Goal: Task Accomplishment & Management: Complete application form

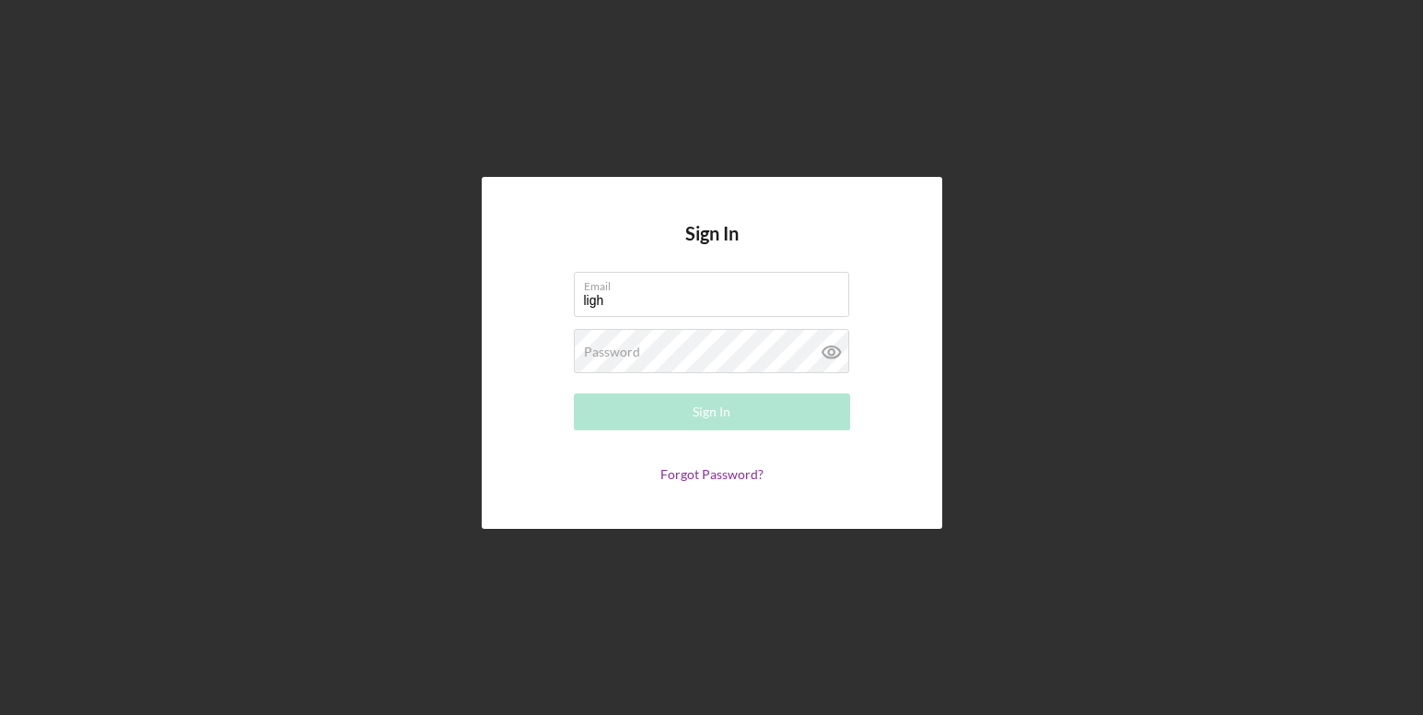
type input "[EMAIL_ADDRESS][DOMAIN_NAME]"
click at [630, 345] on label "Password" at bounding box center [612, 351] width 56 height 15
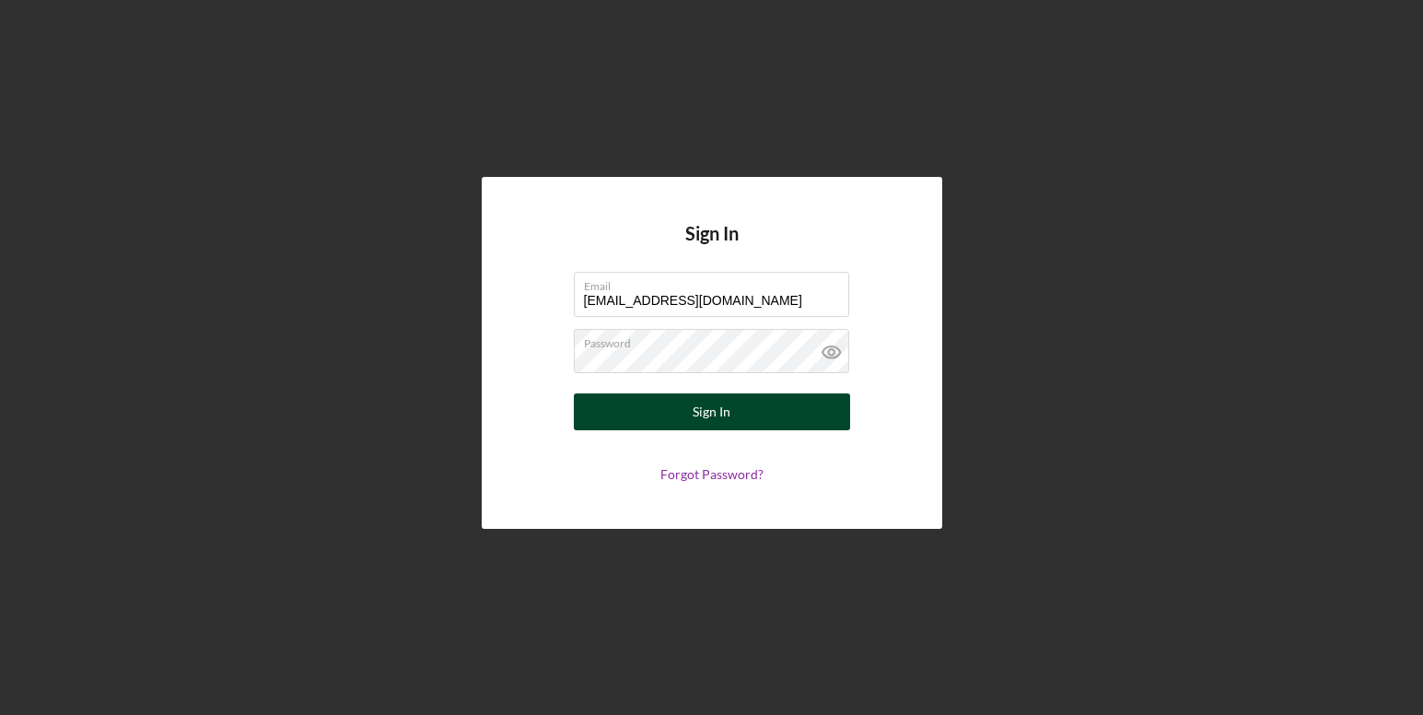
click at [739, 404] on button "Sign In" at bounding box center [712, 411] width 276 height 37
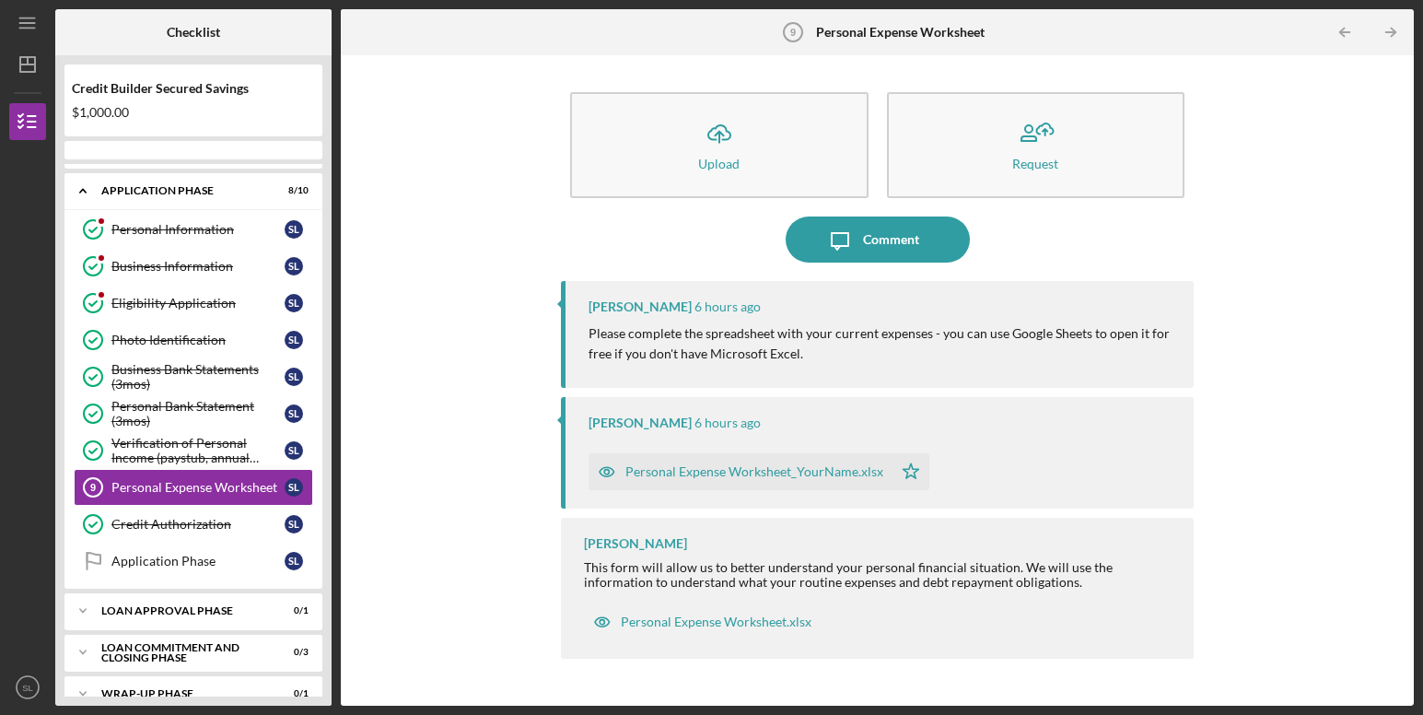
scroll to position [105, 0]
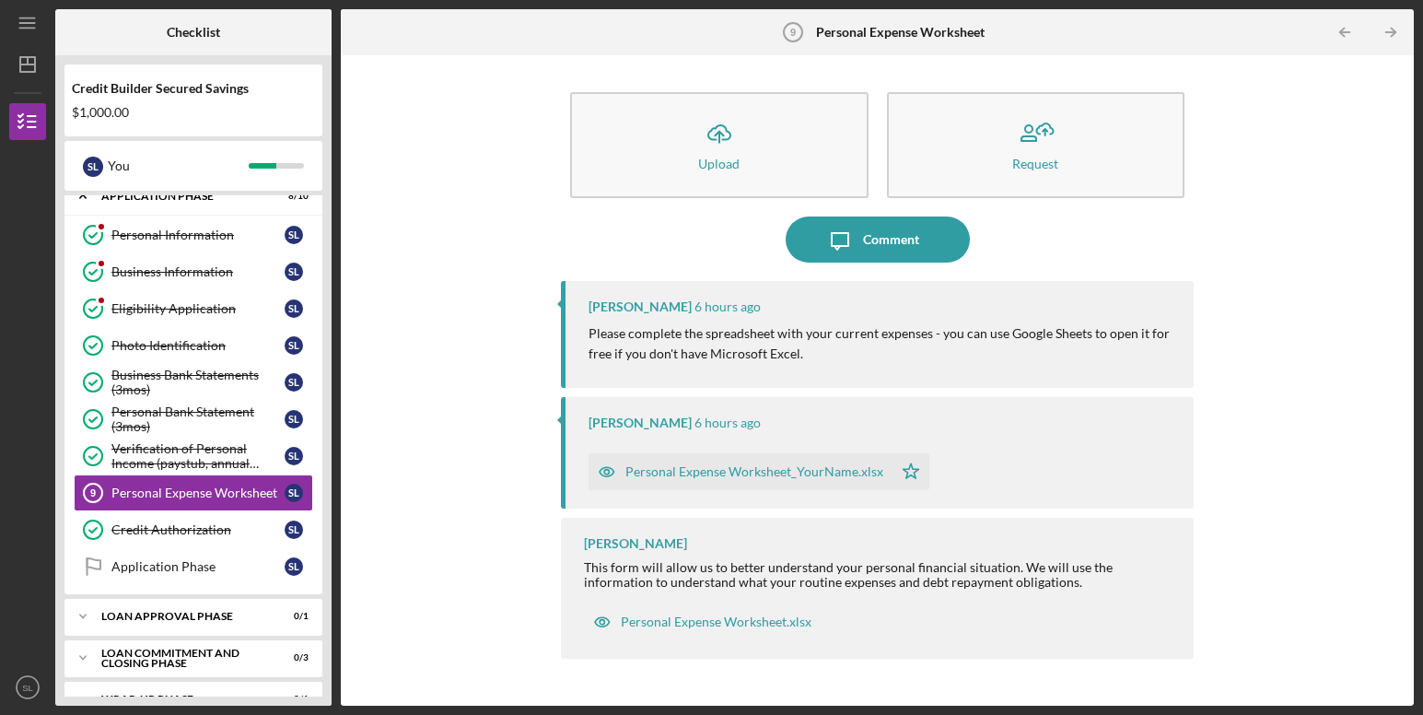
click at [826, 471] on div "Personal Expense Worksheet_YourName.xlsx" at bounding box center [754, 471] width 258 height 15
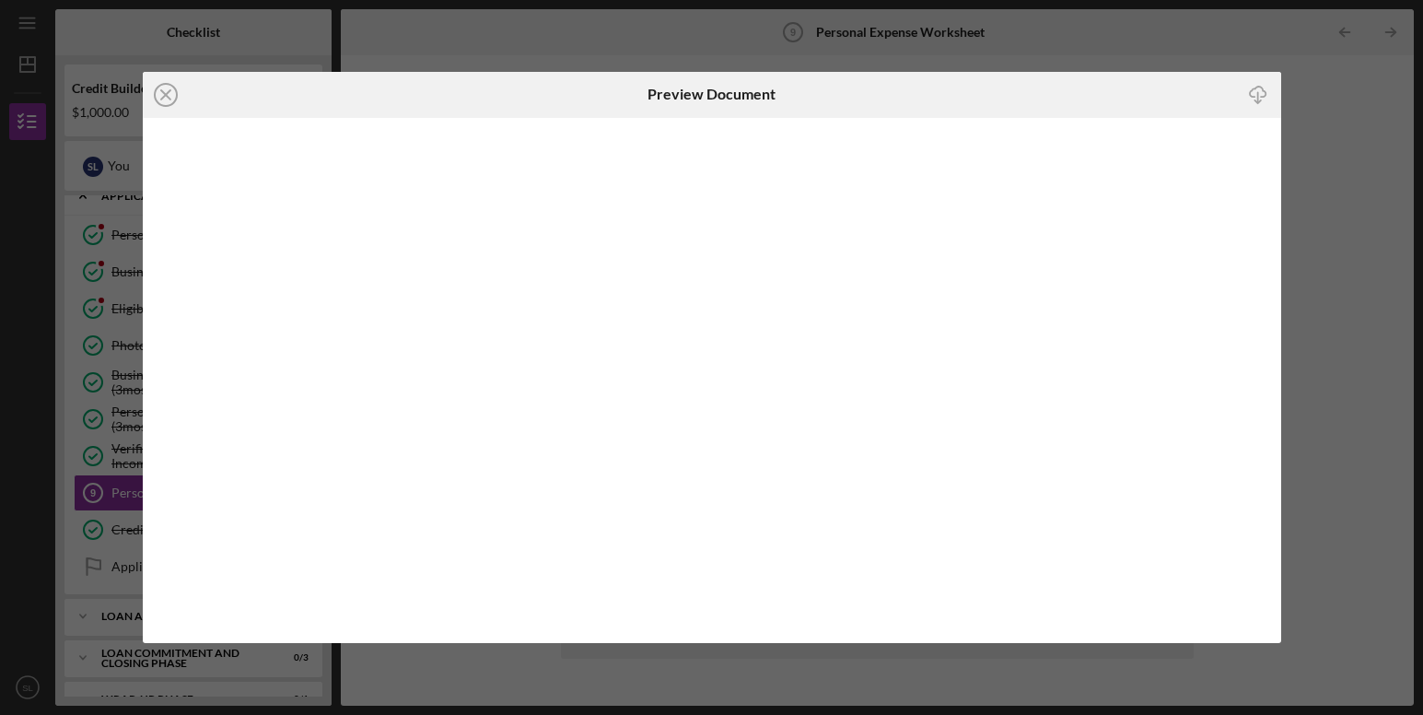
click at [723, 99] on h6 "Preview Document" at bounding box center [711, 94] width 128 height 17
click at [1262, 90] on icon "Icon/Download" at bounding box center [1257, 94] width 41 height 41
click at [1384, 110] on div "Icon/Close Preview Document Icon/Download" at bounding box center [711, 357] width 1423 height 715
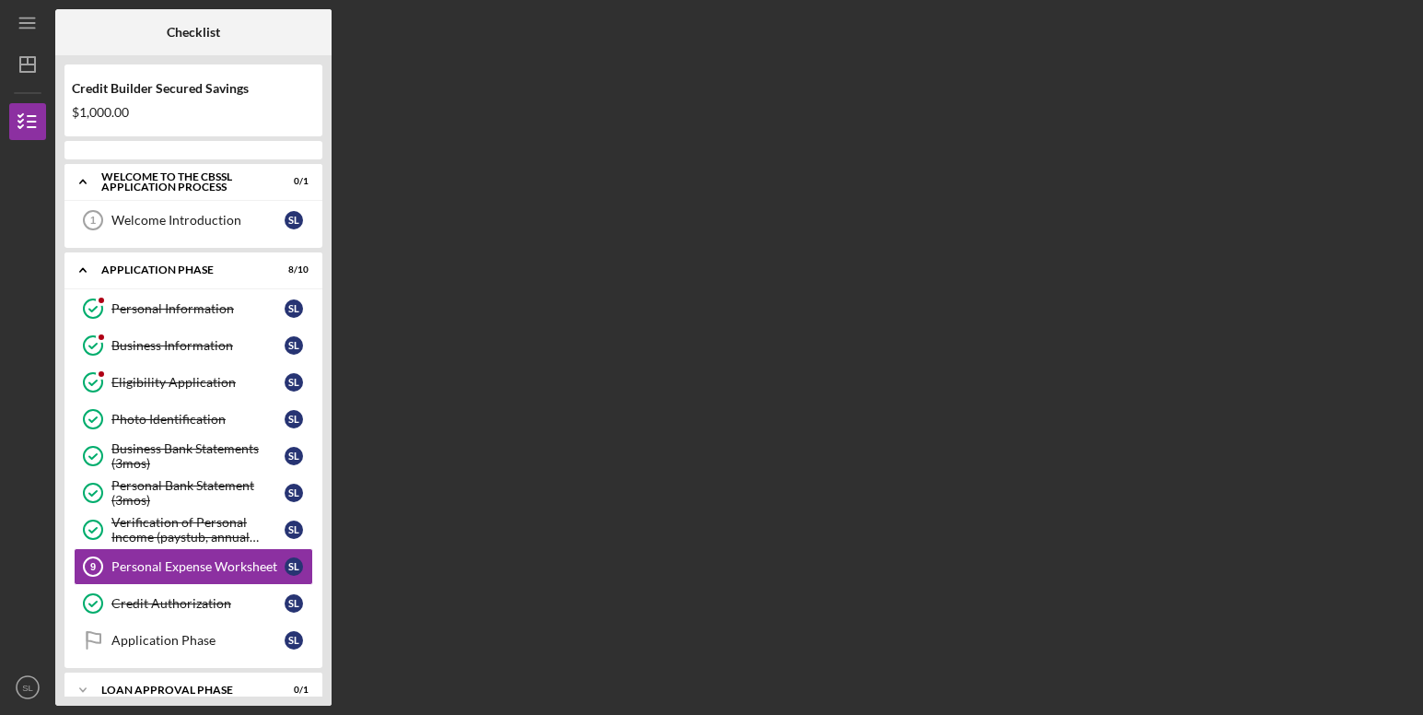
scroll to position [105, 0]
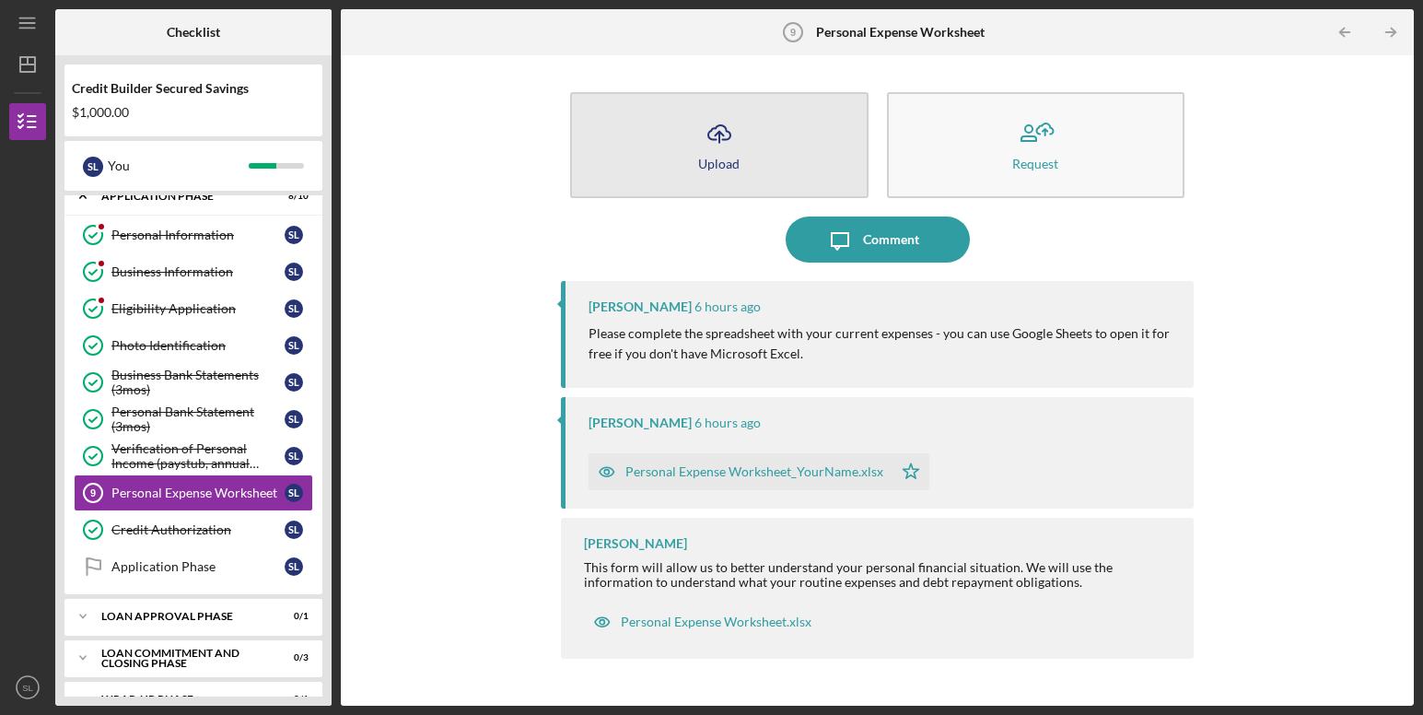
click at [711, 150] on icon "Icon/Upload" at bounding box center [719, 134] width 46 height 46
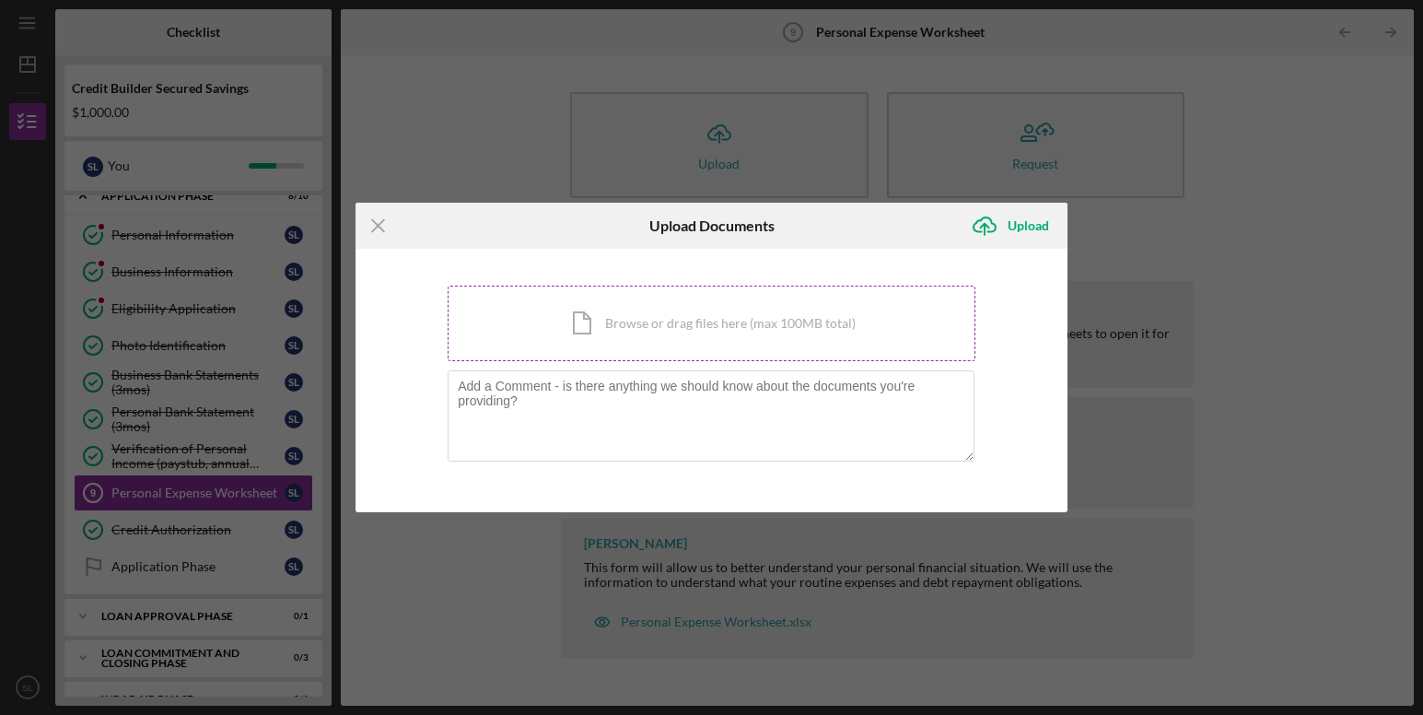
click at [688, 327] on div "Icon/Document Browse or drag files here (max 100MB total) Tap to choose files o…" at bounding box center [712, 323] width 528 height 76
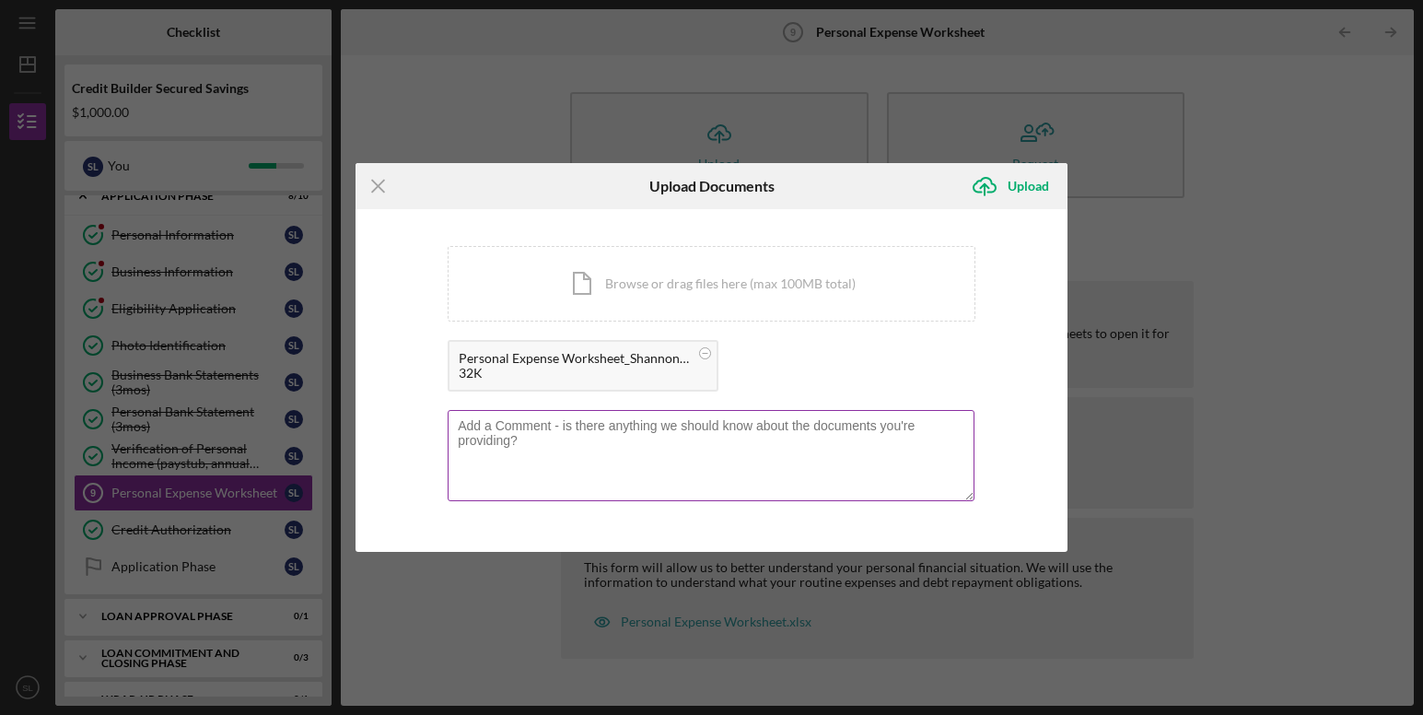
click at [539, 431] on textarea at bounding box center [711, 455] width 527 height 90
type textarea "I may be missing a few categories"
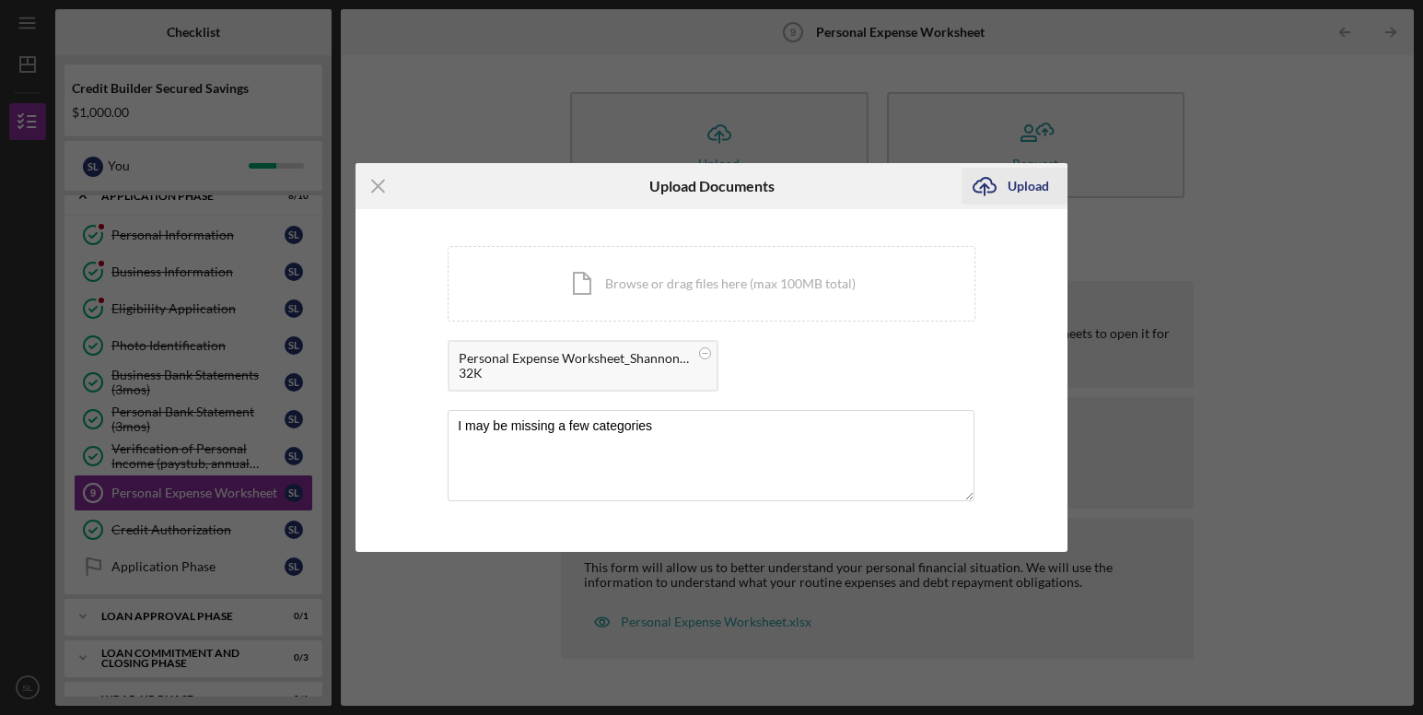
click at [1034, 189] on div "Upload" at bounding box center [1027, 186] width 41 height 37
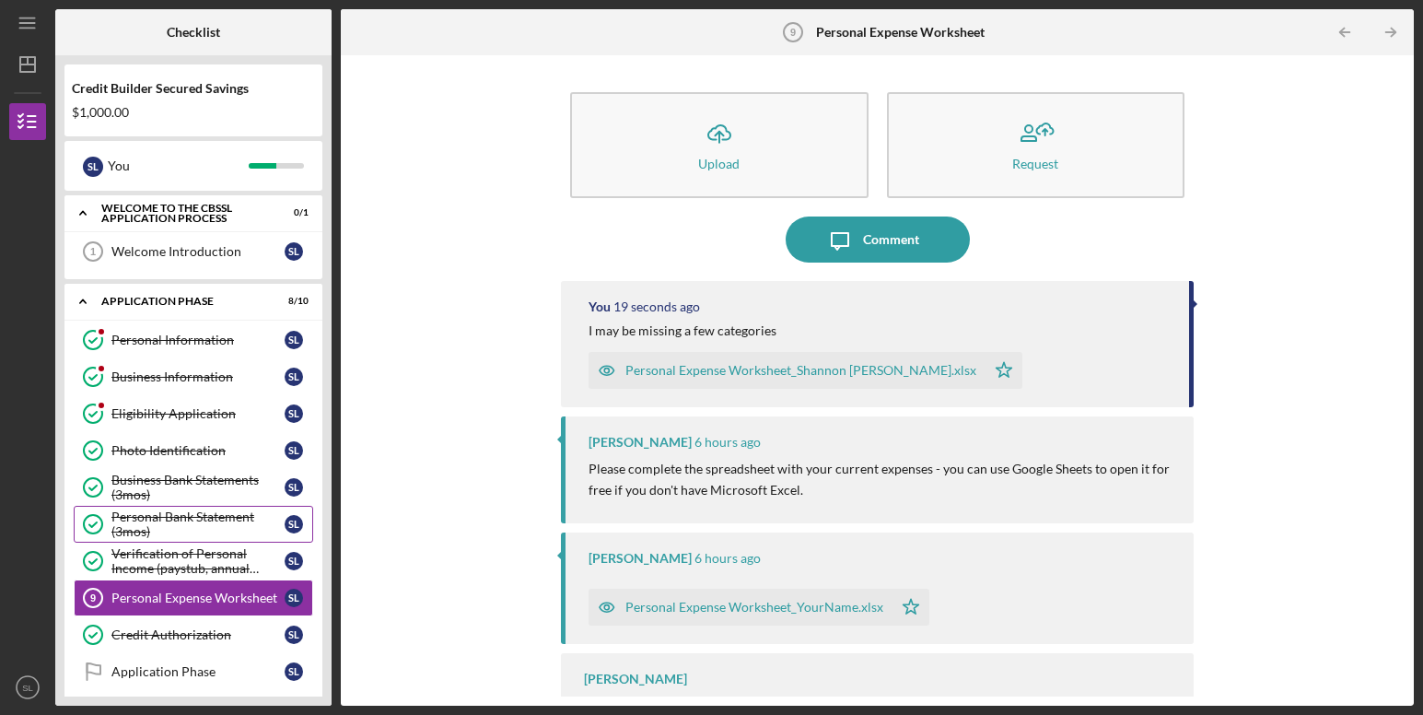
scroll to position [136, 0]
